Goal: Information Seeking & Learning: Compare options

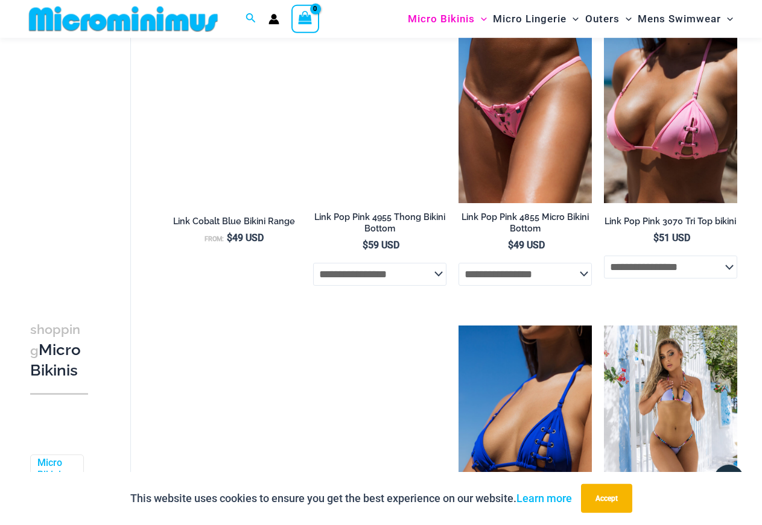
scroll to position [1096, 0]
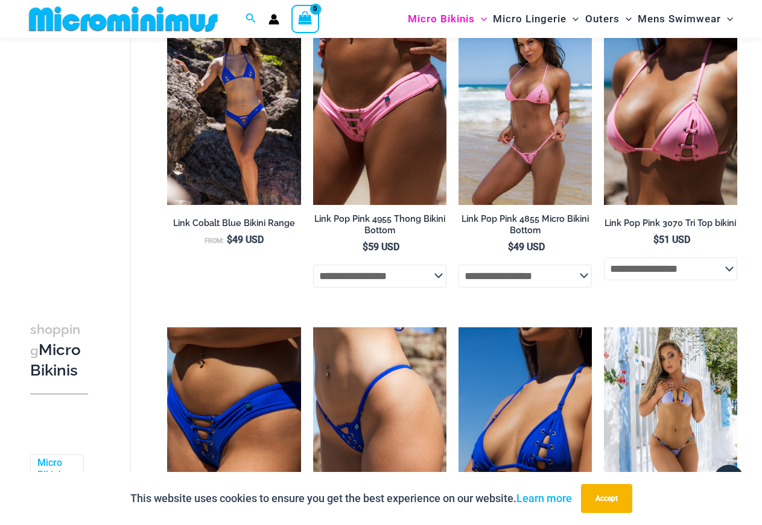
click at [527, 169] on img at bounding box center [524, 105] width 133 height 200
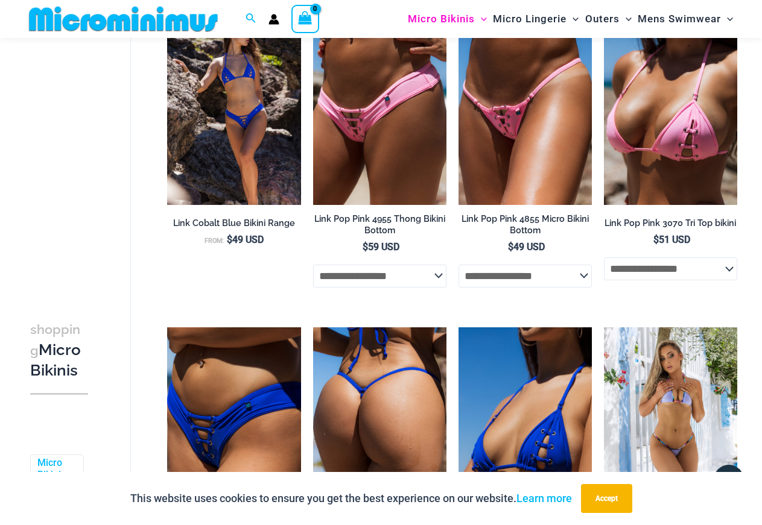
click at [344, 327] on img at bounding box center [379, 427] width 133 height 200
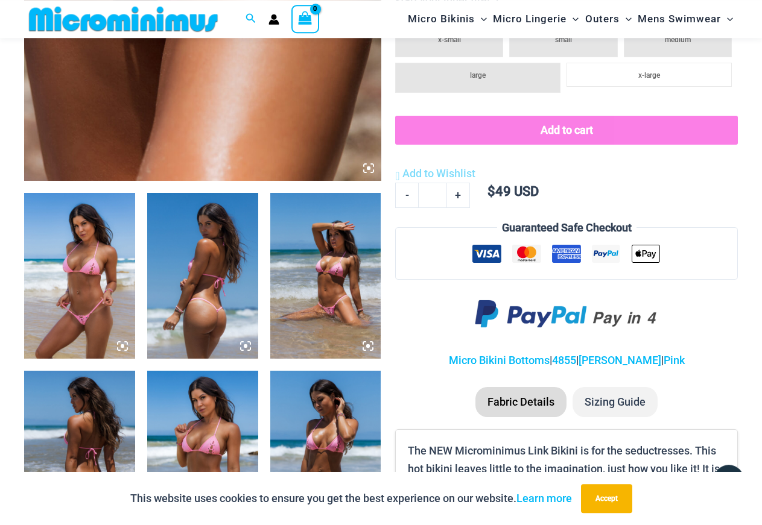
scroll to position [484, 0]
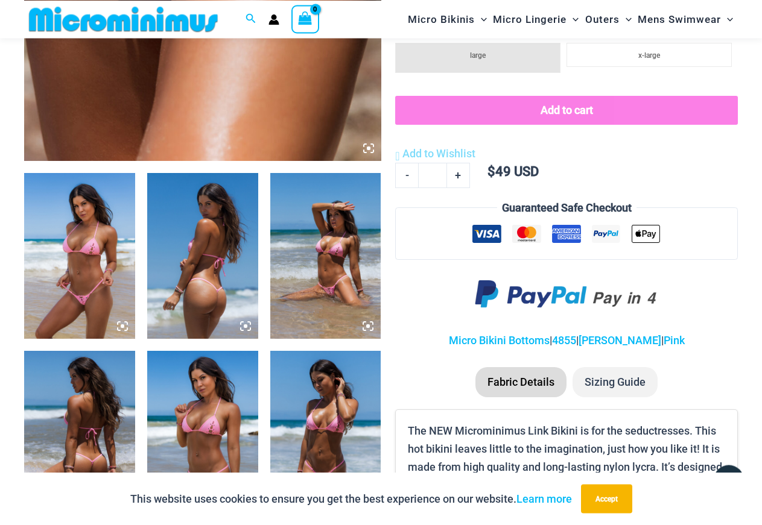
click at [346, 232] on img at bounding box center [325, 256] width 111 height 166
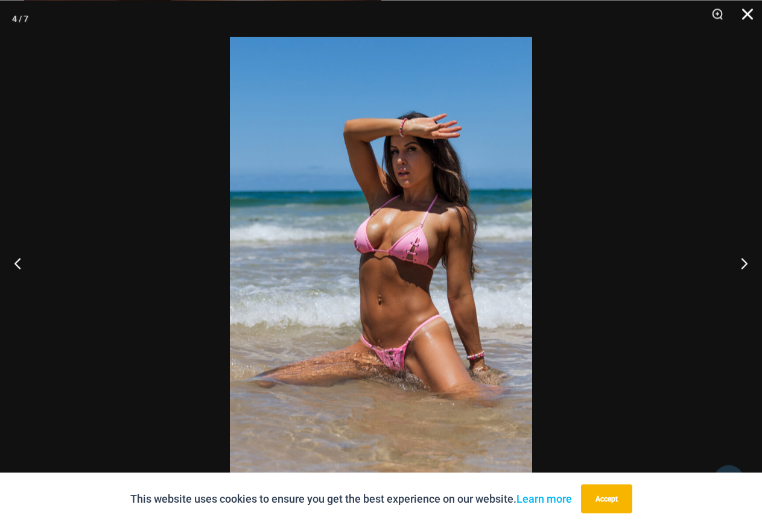
click at [750, 14] on button "Close" at bounding box center [743, 18] width 30 height 36
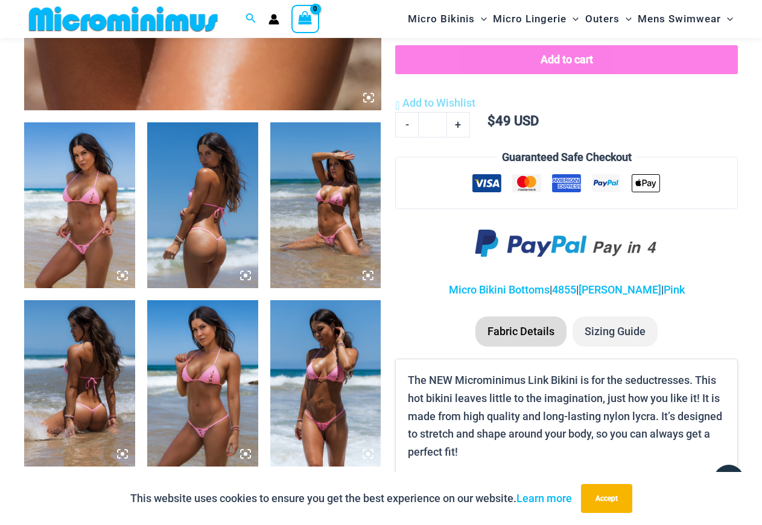
scroll to position [607, 0]
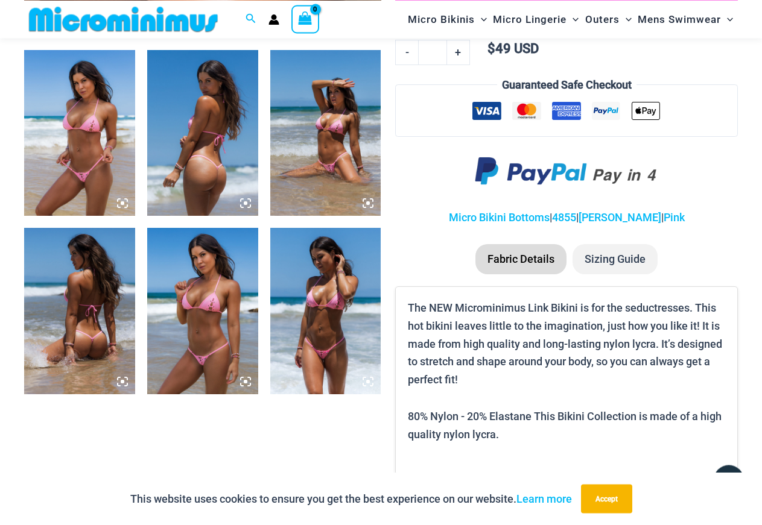
click at [336, 286] on img at bounding box center [325, 311] width 111 height 166
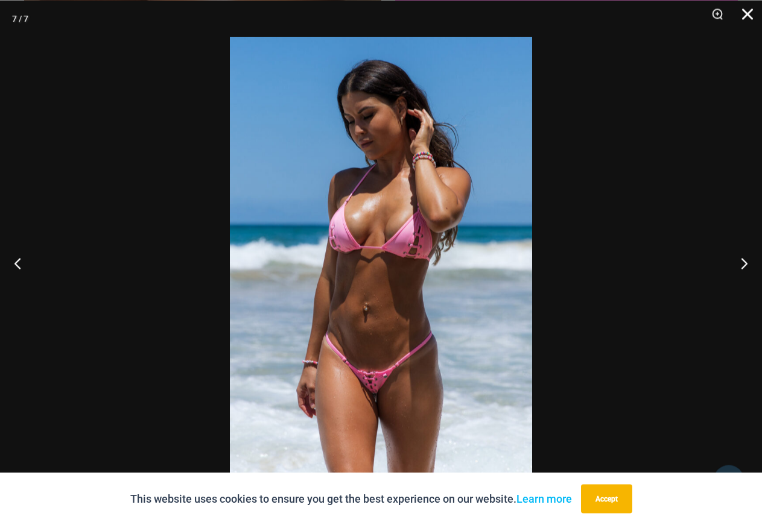
click at [750, 12] on button "Close" at bounding box center [743, 18] width 30 height 36
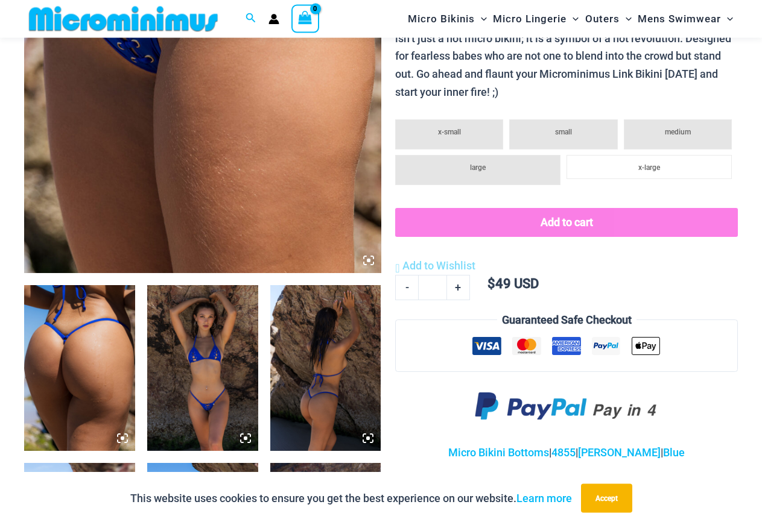
scroll to position [481, 0]
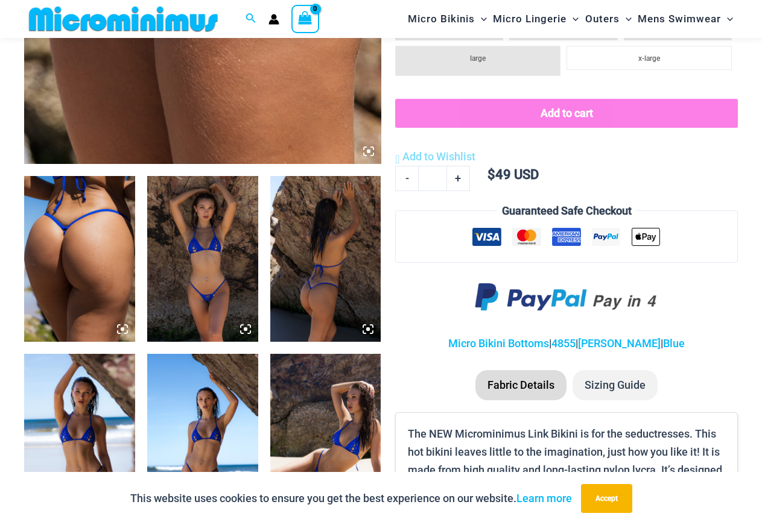
click at [225, 198] on img at bounding box center [202, 259] width 111 height 166
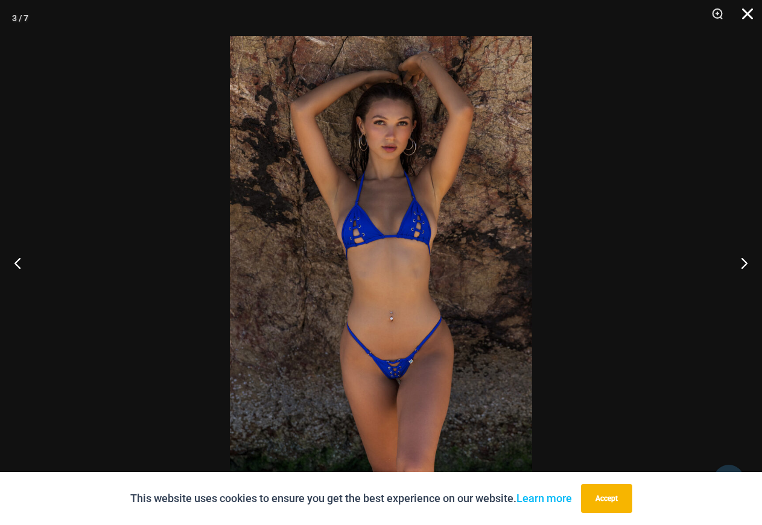
click at [746, 13] on button "Close" at bounding box center [743, 18] width 30 height 36
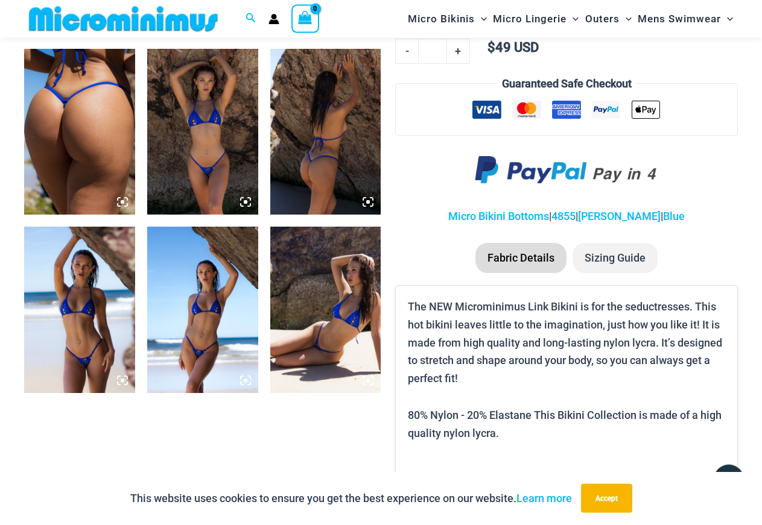
scroll to position [666, 0]
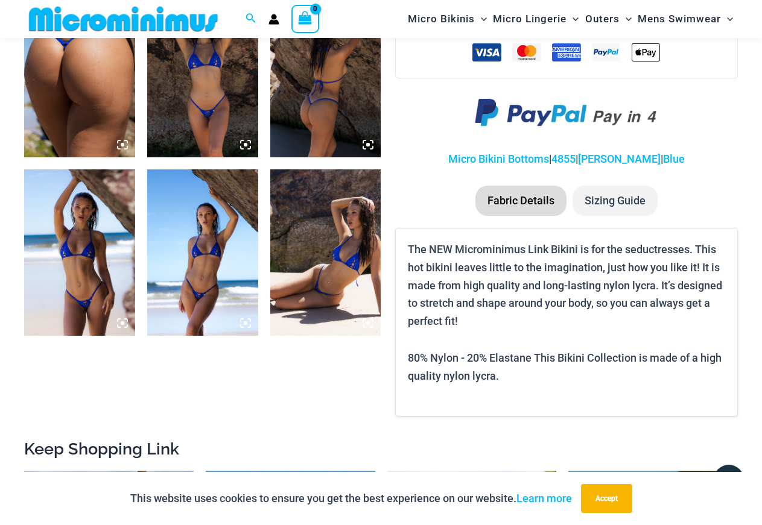
click at [92, 229] on img at bounding box center [79, 252] width 111 height 166
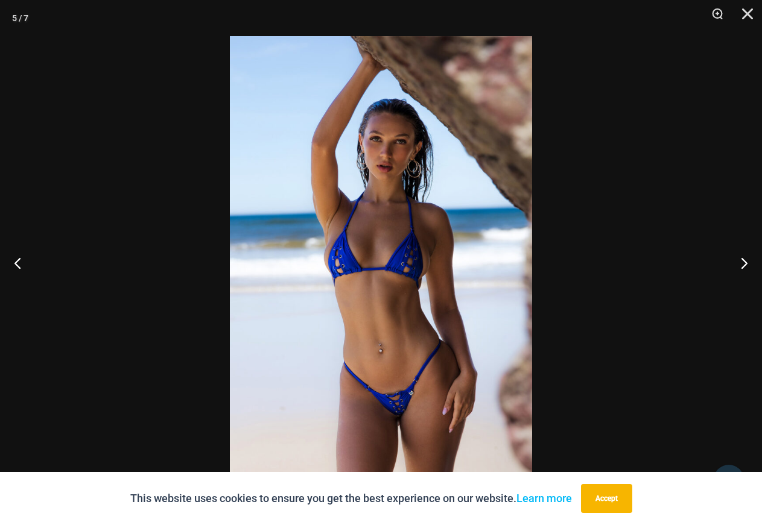
click at [364, 242] on img at bounding box center [381, 262] width 302 height 453
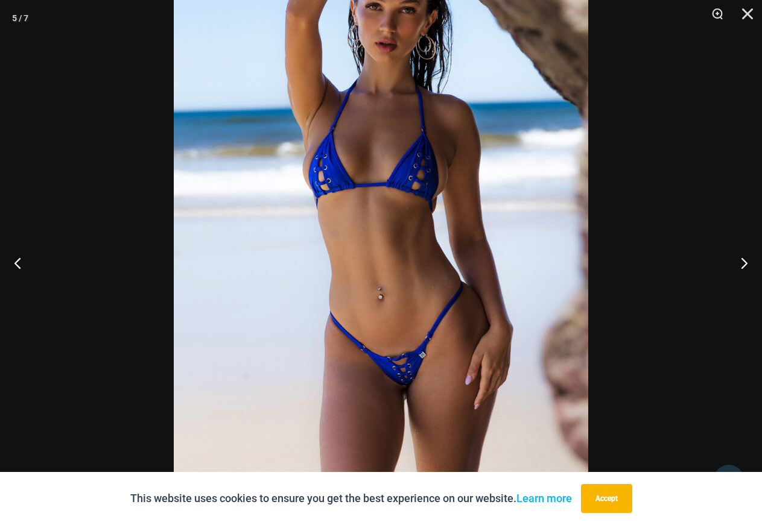
click at [396, 132] on img at bounding box center [381, 176] width 414 height 621
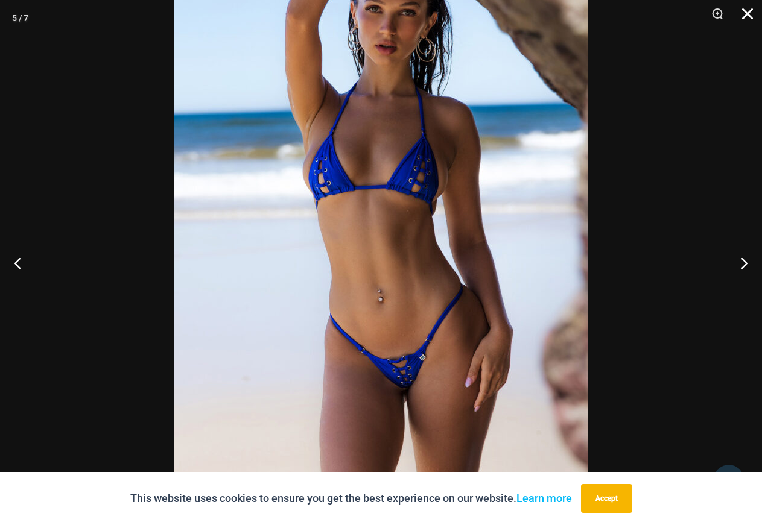
click at [747, 14] on button "Close" at bounding box center [743, 18] width 30 height 36
